Goal: Task Accomplishment & Management: Complete application form

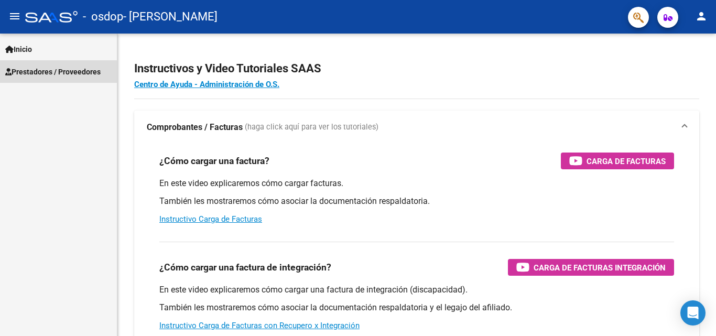
click at [97, 66] on span "Prestadores / Proveedores" at bounding box center [52, 72] width 95 height 12
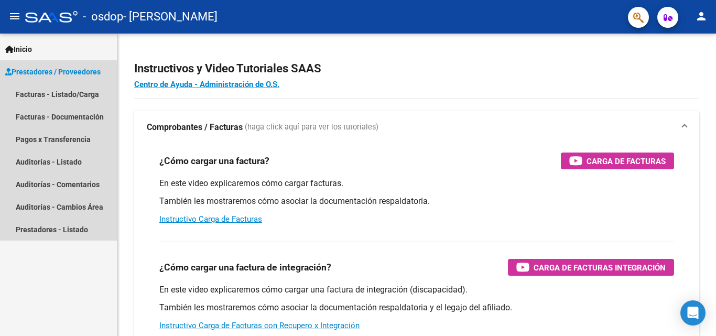
click at [97, 66] on span "Prestadores / Proveedores" at bounding box center [52, 72] width 95 height 12
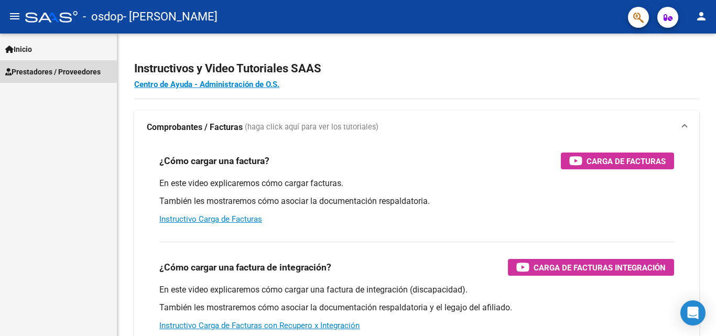
click at [97, 66] on span "Prestadores / Proveedores" at bounding box center [52, 72] width 95 height 12
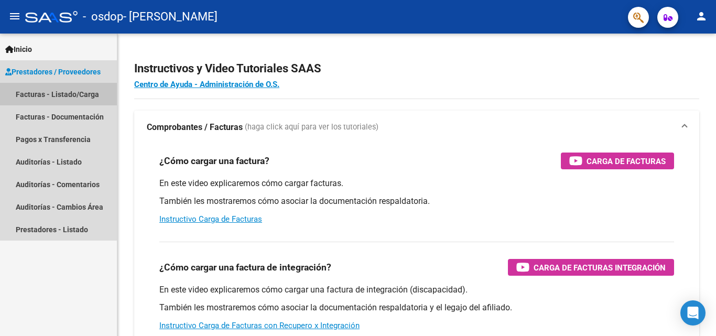
click at [77, 95] on link "Facturas - Listado/Carga" at bounding box center [58, 94] width 117 height 23
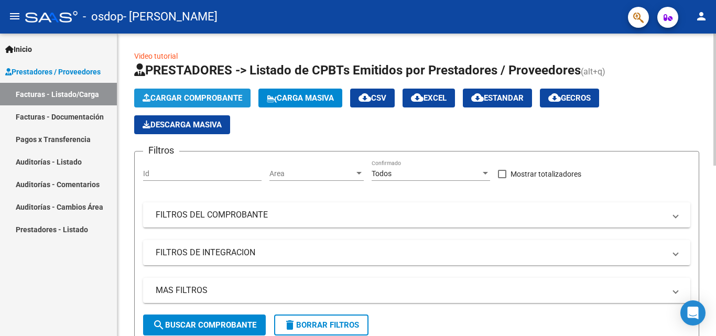
click at [178, 101] on span "Cargar Comprobante" at bounding box center [193, 97] width 100 height 9
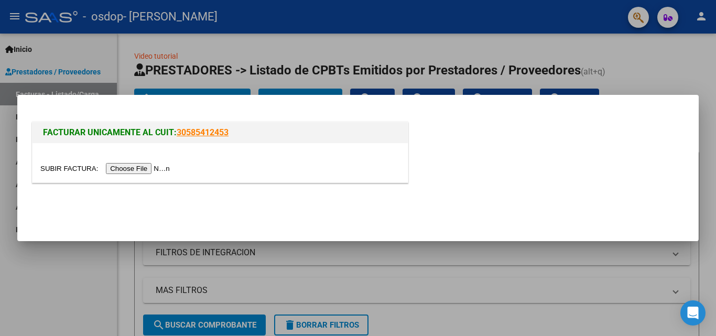
click at [157, 167] on input "file" at bounding box center [106, 168] width 133 height 11
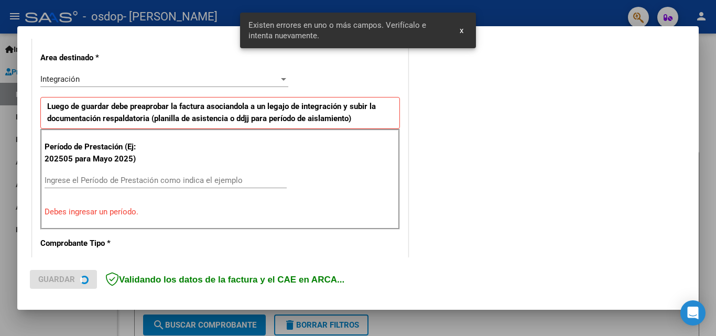
scroll to position [236, 0]
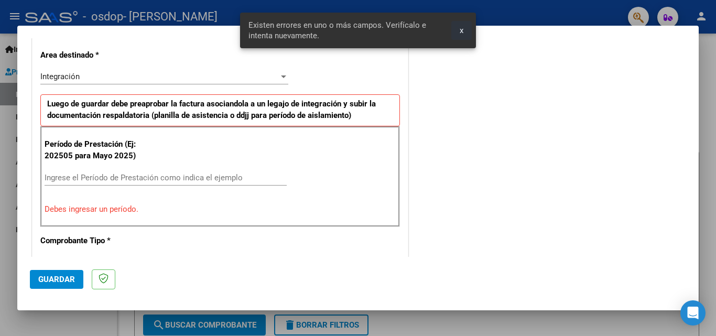
click at [465, 34] on button "x" at bounding box center [461, 30] width 20 height 19
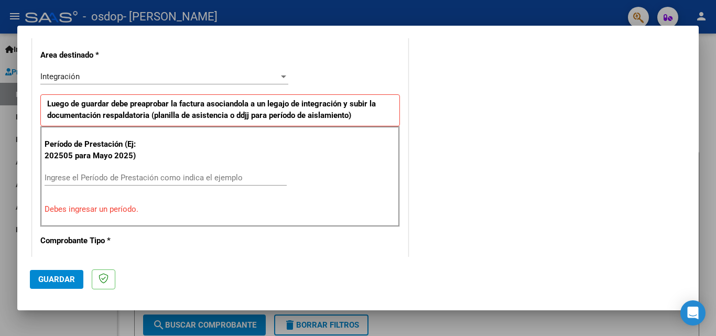
click at [279, 72] on div "Integración" at bounding box center [164, 76] width 248 height 9
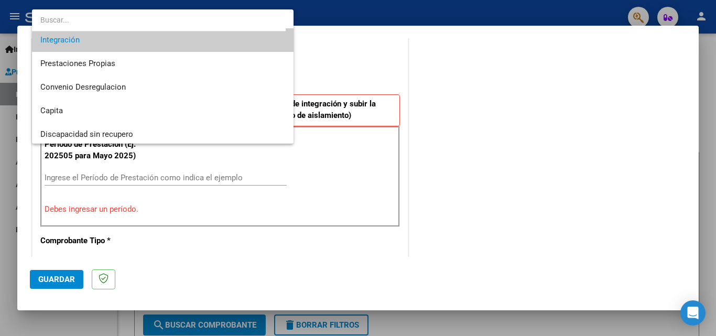
scroll to position [78, 0]
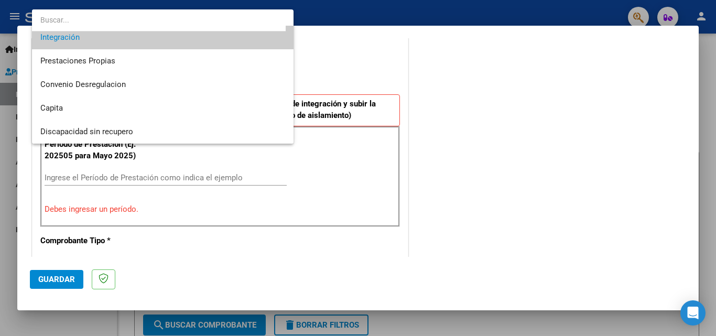
click at [442, 36] on div at bounding box center [358, 168] width 716 height 336
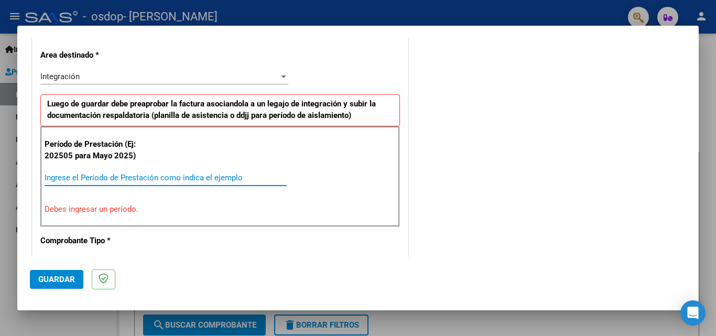
click at [166, 179] on input "Ingrese el Período de Prestación como indica el ejemplo" at bounding box center [166, 177] width 242 height 9
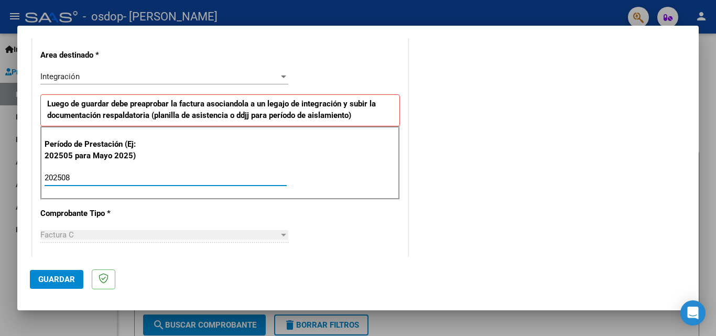
type input "202508"
click at [172, 270] on mat-dialog-actions "Guardar" at bounding box center [358, 277] width 656 height 41
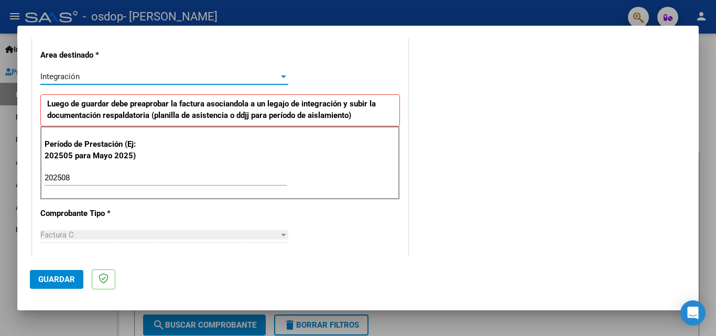
click at [93, 80] on div "Integración" at bounding box center [159, 76] width 238 height 9
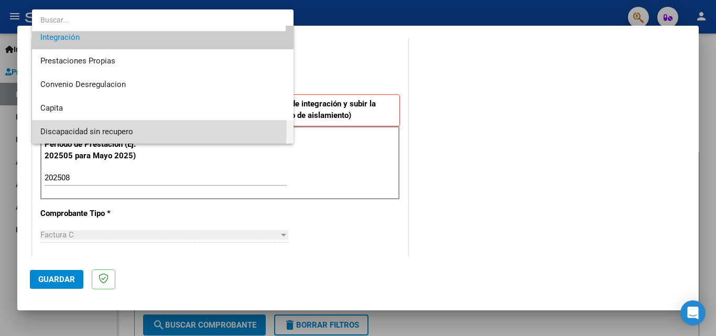
click at [141, 129] on span "Discapacidad sin recupero" at bounding box center [162, 132] width 245 height 24
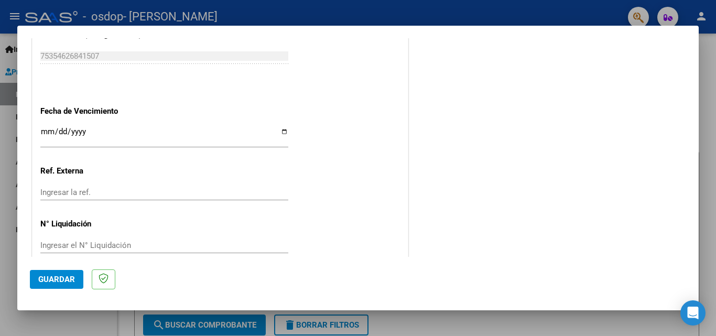
scroll to position [591, 0]
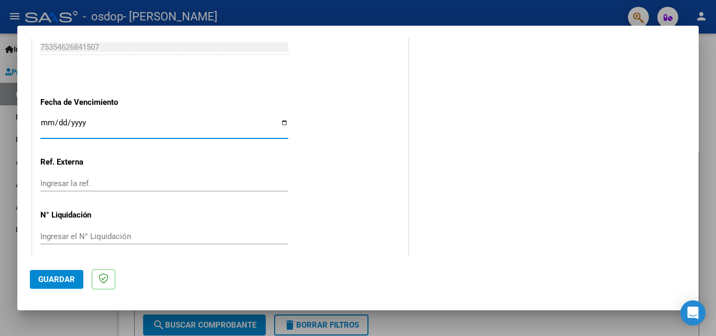
click at [280, 123] on input "Ingresar la fecha" at bounding box center [164, 126] width 248 height 17
type input "[DATE]"
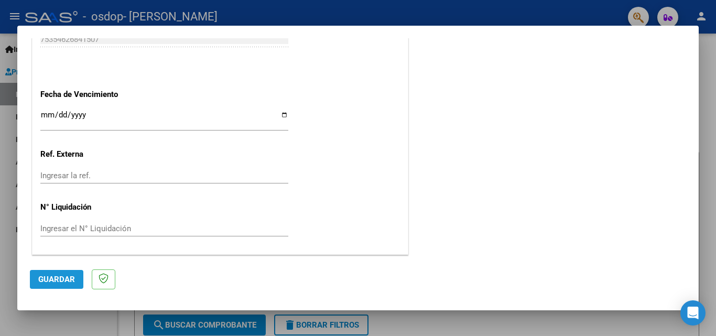
click at [40, 283] on span "Guardar" at bounding box center [56, 279] width 37 height 9
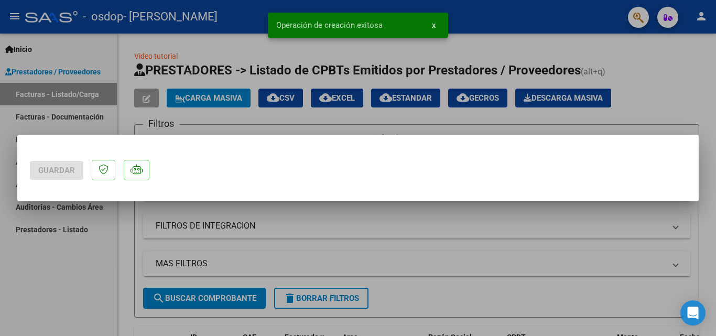
scroll to position [0, 0]
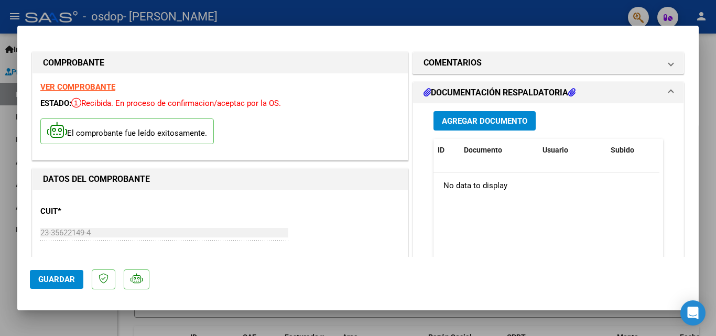
click at [467, 128] on button "Agregar Documento" at bounding box center [484, 120] width 102 height 19
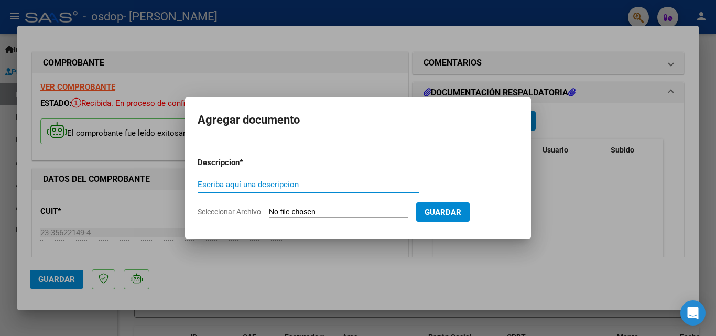
type input "p"
type input "Planilla de asistencia"
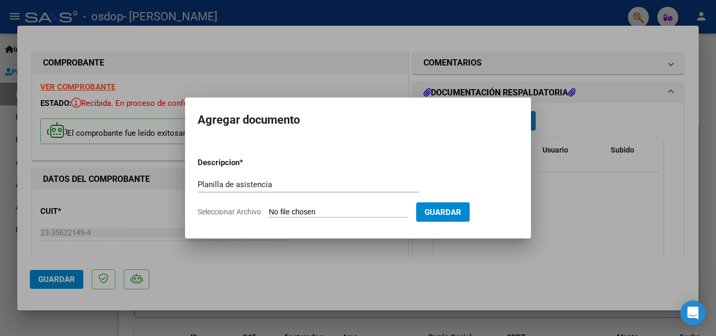
click at [343, 209] on input "Seleccionar Archivo" at bounding box center [338, 213] width 139 height 10
type input "C:\fakepath\Asistencia [DATE] - [PERSON_NAME].pdf"
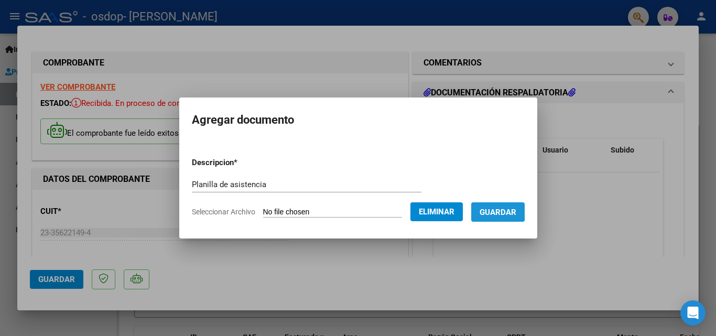
click at [492, 210] on span "Guardar" at bounding box center [498, 212] width 37 height 9
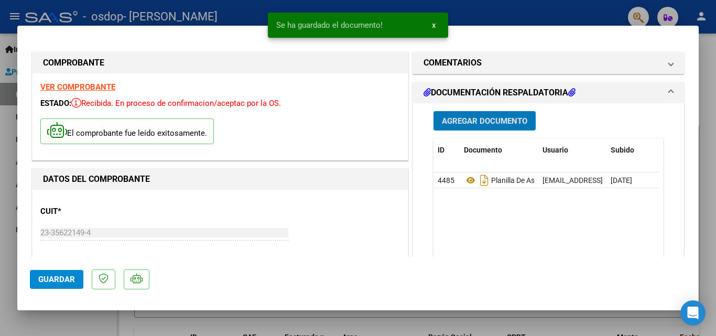
click at [57, 276] on span "Guardar" at bounding box center [56, 279] width 37 height 9
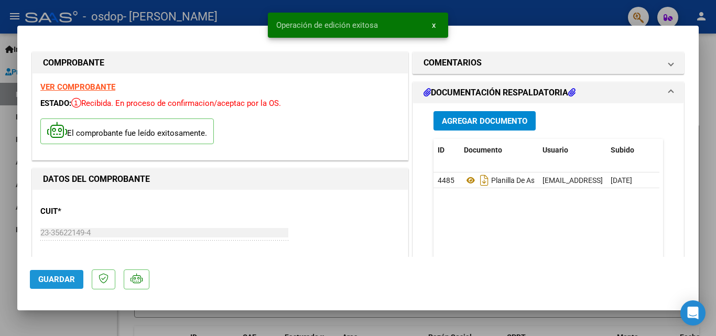
click at [57, 276] on span "Guardar" at bounding box center [56, 279] width 37 height 9
click at [432, 25] on span "x" at bounding box center [434, 24] width 4 height 9
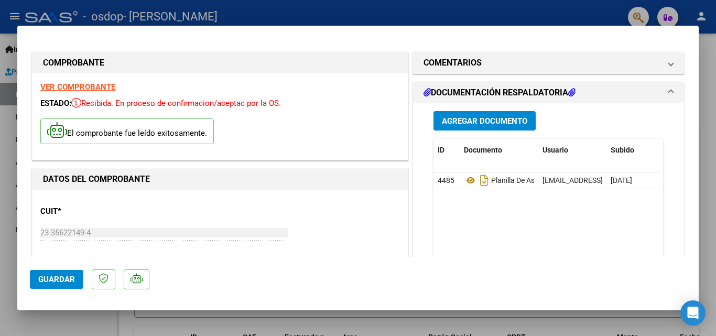
click at [456, 16] on div at bounding box center [358, 168] width 716 height 336
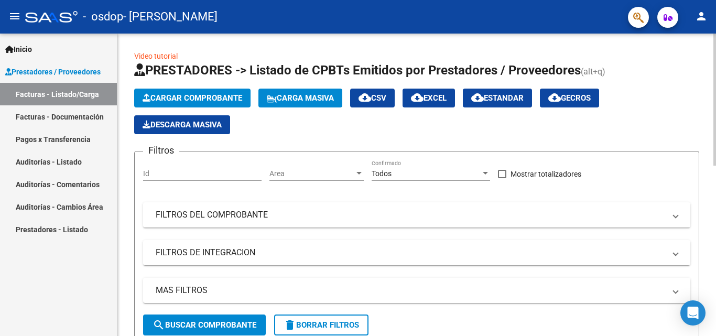
click at [237, 329] on span "search Buscar Comprobante" at bounding box center [204, 324] width 104 height 9
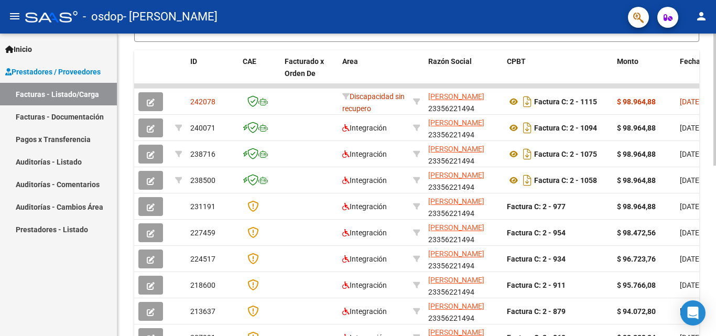
click at [715, 202] on div at bounding box center [714, 185] width 3 height 302
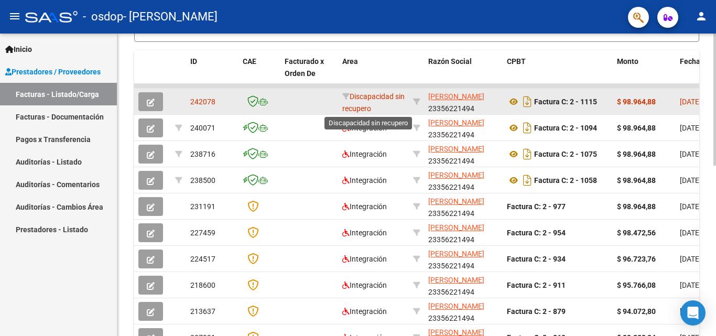
click at [366, 101] on span "Discapacidad sin recupero" at bounding box center [373, 102] width 62 height 20
click at [384, 110] on div "Discapacidad sin recupero" at bounding box center [373, 102] width 62 height 22
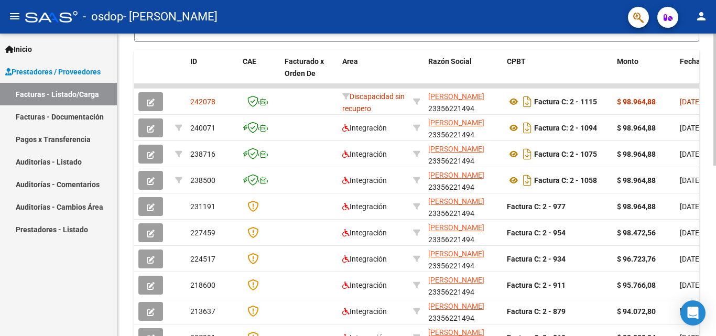
click at [711, 60] on div "Video tutorial PRESTADORES -> Listado de CPBTs Emitidos por Prestadores / Prove…" at bounding box center [416, 72] width 598 height 683
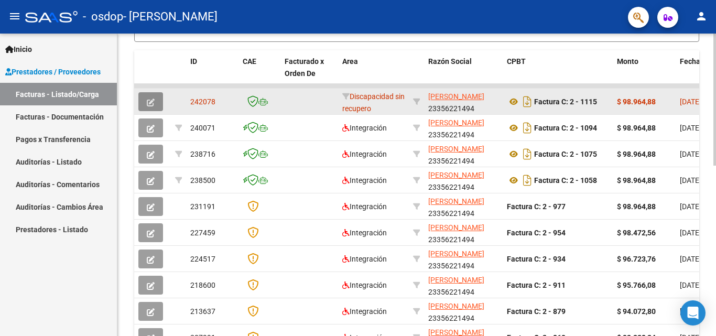
click at [150, 105] on icon "button" at bounding box center [151, 103] width 8 height 8
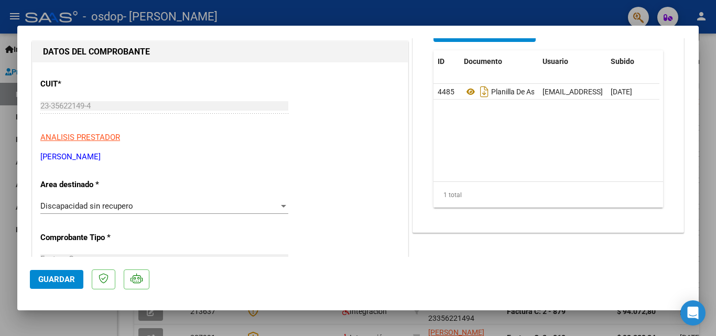
scroll to position [105, 0]
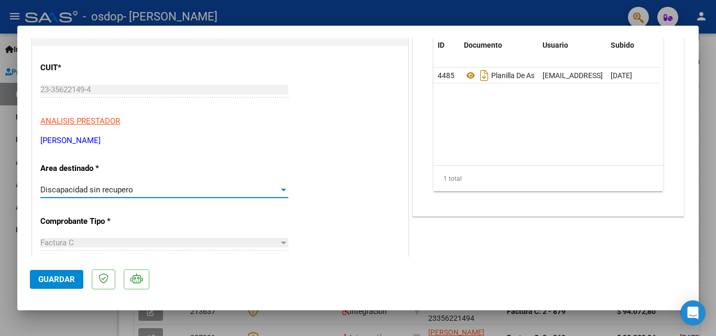
click at [281, 190] on div at bounding box center [283, 190] width 5 height 3
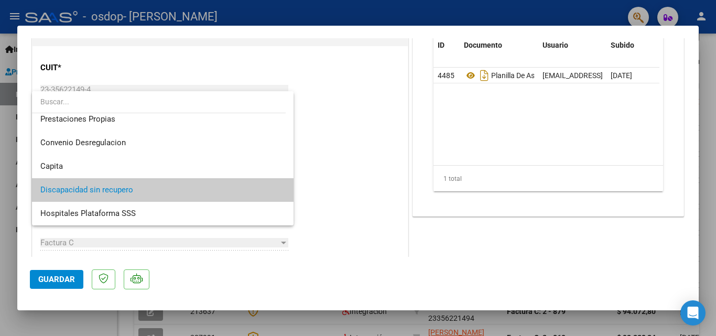
scroll to position [0, 0]
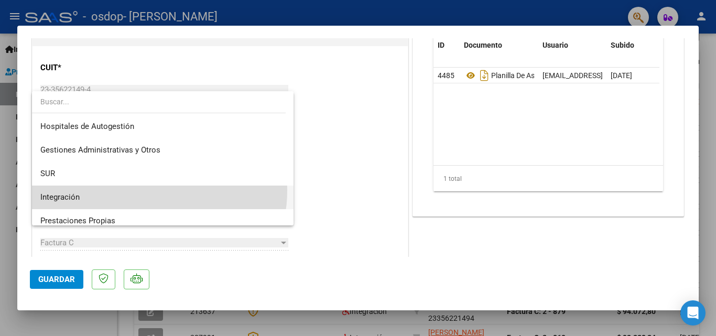
click at [144, 190] on span "Integración" at bounding box center [162, 198] width 245 height 24
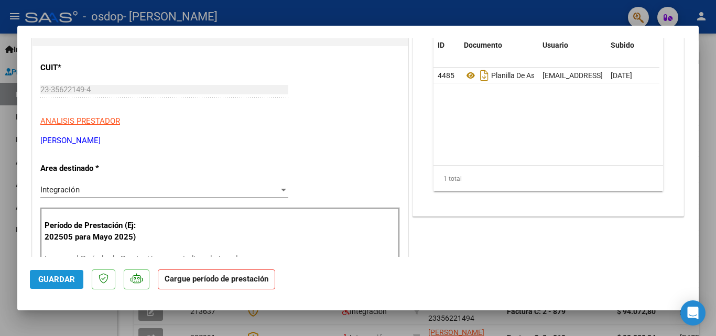
click at [39, 281] on span "Guardar" at bounding box center [56, 279] width 37 height 9
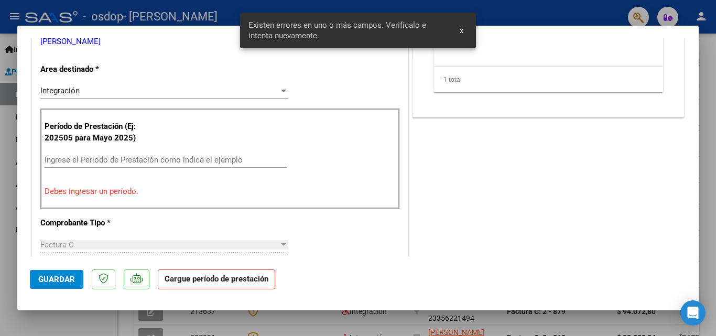
scroll to position [205, 0]
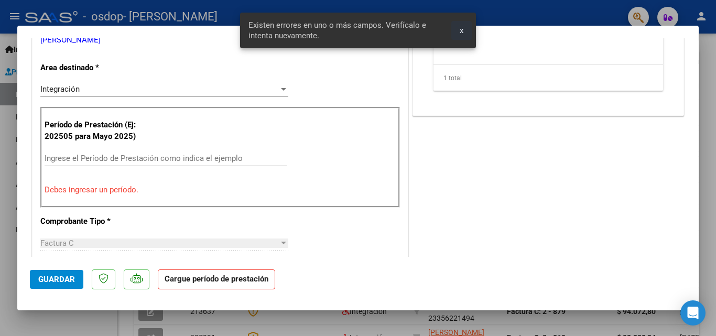
click at [462, 29] on span "x" at bounding box center [462, 30] width 4 height 9
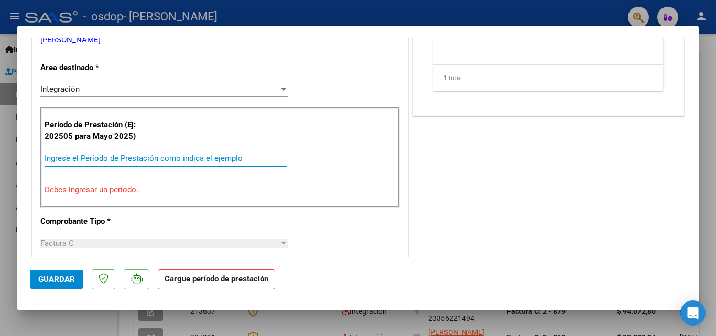
click at [202, 162] on input "Ingrese el Período de Prestación como indica el ejemplo" at bounding box center [166, 158] width 242 height 9
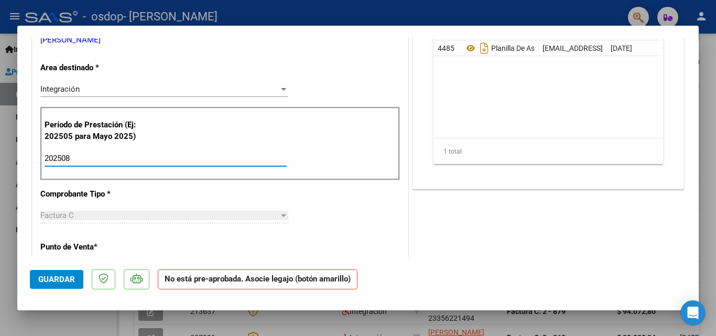
type input "202508"
click at [56, 281] on span "Guardar" at bounding box center [56, 279] width 37 height 9
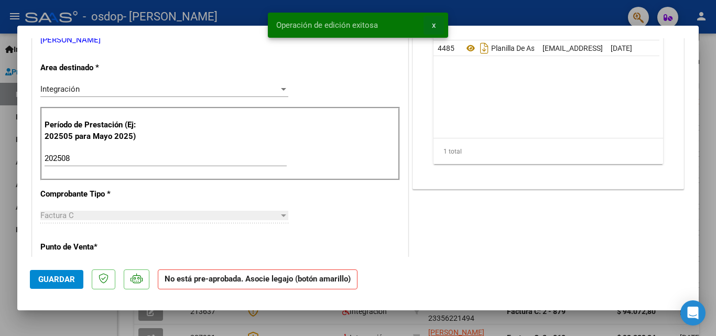
click at [438, 26] on button "x" at bounding box center [433, 25] width 20 height 19
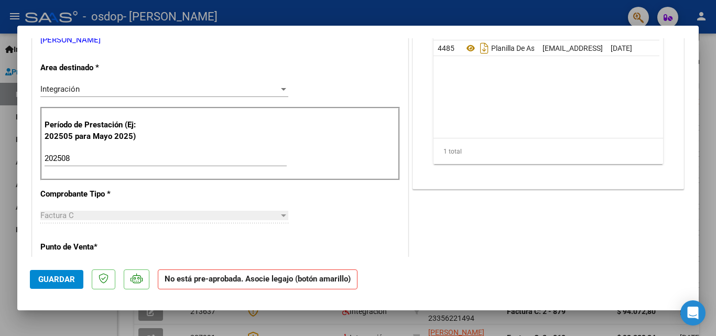
click at [428, 16] on div at bounding box center [358, 168] width 716 height 336
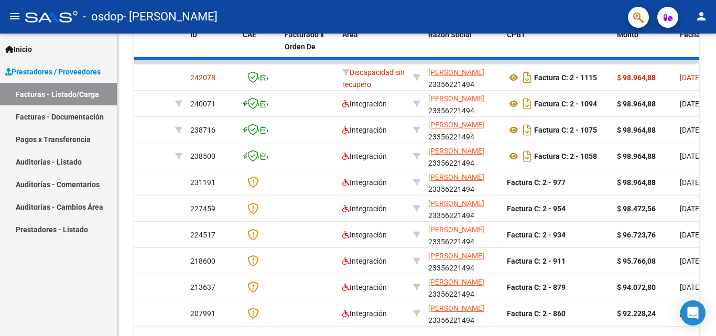
scroll to position [302, 0]
